Goal: Transaction & Acquisition: Purchase product/service

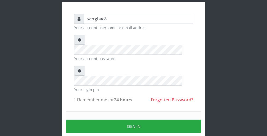
scroll to position [32, 0]
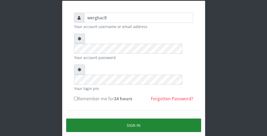
click at [184, 118] on button "Sign in" at bounding box center [133, 124] width 135 height 13
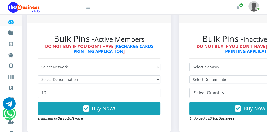
scroll to position [138, 0]
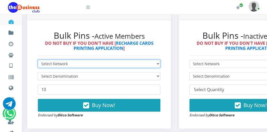
click at [114, 66] on select "Select Network MTN Globacom 9Mobile Airtel" at bounding box center [99, 64] width 122 height 8
select select "MTN"
click at [38, 60] on select "Select Network MTN Globacom 9Mobile Airtel" at bounding box center [99, 64] width 122 height 8
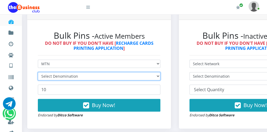
click at [94, 76] on select "Select Denomination" at bounding box center [99, 76] width 122 height 8
click at [94, 76] on select "Select Denomination MTN NGN100 - ₦96.99 MTN NGN200 - ₦193.98 MTN NGN400 - ₦387.…" at bounding box center [99, 76] width 122 height 8
select select "96.99-100"
click at [38, 72] on select "Select Denomination MTN NGN100 - ₦96.99 MTN NGN200 - ₦193.98 MTN NGN400 - ₦387.…" at bounding box center [99, 76] width 122 height 8
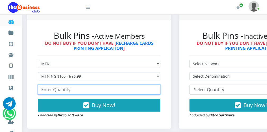
click at [77, 91] on input "number" at bounding box center [99, 89] width 122 height 10
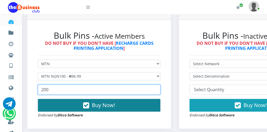
type input "200"
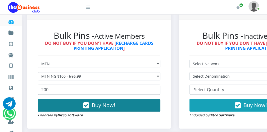
click at [99, 107] on span "Buy Now!" at bounding box center [103, 104] width 23 height 7
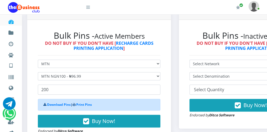
click at [86, 7] on icon at bounding box center [88, 7] width 4 height 4
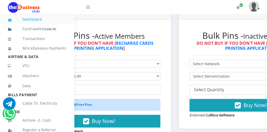
scroll to position [115, 0]
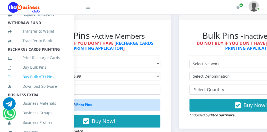
click at [52, 83] on link "Buy Bulk VTU Pins" at bounding box center [37, 77] width 58 height 12
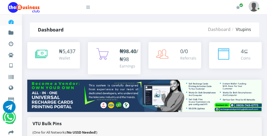
click at [89, 8] on icon at bounding box center [88, 7] width 4 height 4
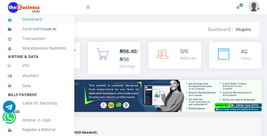
scroll to position [115, 0]
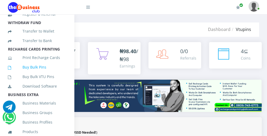
click at [55, 73] on link "Buy Bulk Pins" at bounding box center [37, 67] width 58 height 12
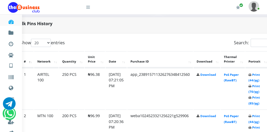
scroll to position [254, 21]
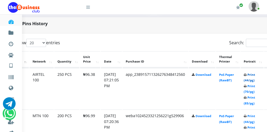
click at [255, 81] on link "Print (44/pg)" at bounding box center [249, 77] width 11 height 10
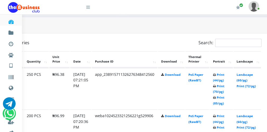
scroll to position [254, 44]
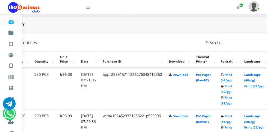
click at [229, 122] on link "Print (44/pg)" at bounding box center [226, 119] width 11 height 10
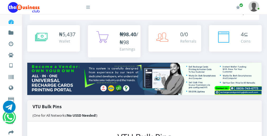
scroll to position [21, 0]
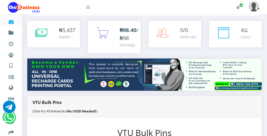
click at [89, 9] on icon at bounding box center [88, 7] width 4 height 4
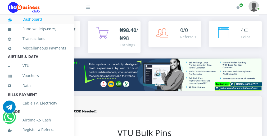
scroll to position [115, 0]
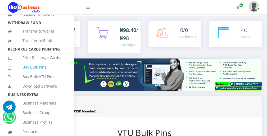
click at [45, 73] on link "Buy Bulk Pins" at bounding box center [37, 67] width 58 height 12
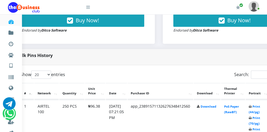
scroll to position [222, 21]
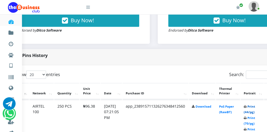
click at [255, 111] on link "Print (44/pg)" at bounding box center [249, 109] width 11 height 10
